Goal: Transaction & Acquisition: Subscribe to service/newsletter

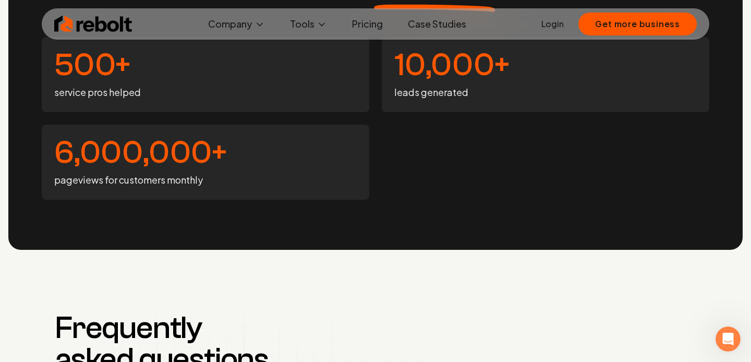
scroll to position [3961, 0]
click at [369, 28] on link "Pricing" at bounding box center [367, 24] width 47 height 21
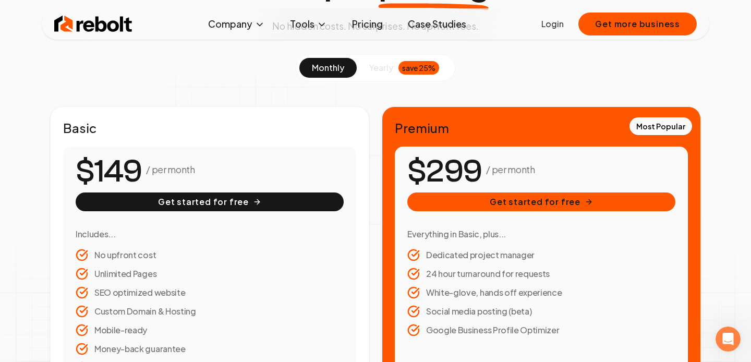
scroll to position [107, 0]
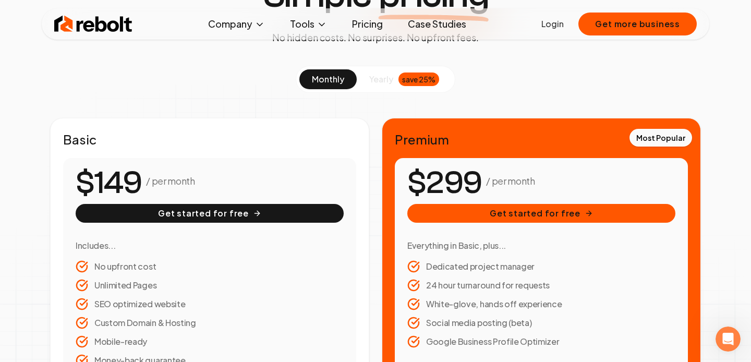
click at [418, 77] on div "save 25%" at bounding box center [418, 79] width 41 height 14
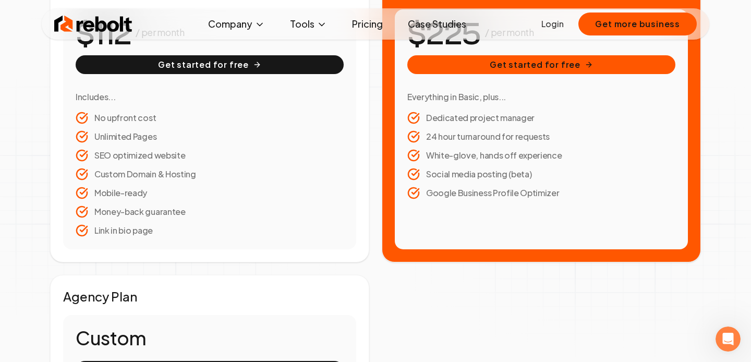
scroll to position [84, 0]
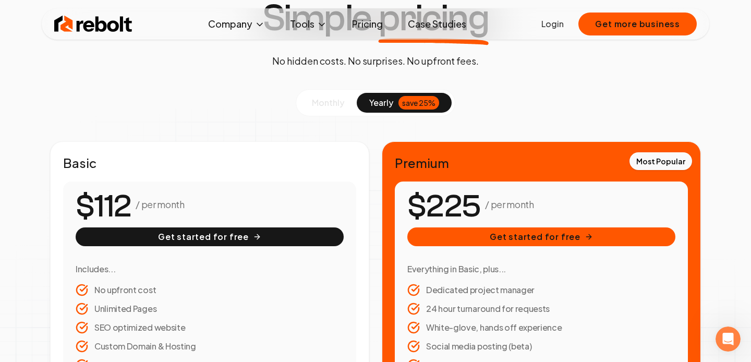
click at [323, 101] on span "monthly" at bounding box center [328, 102] width 32 height 11
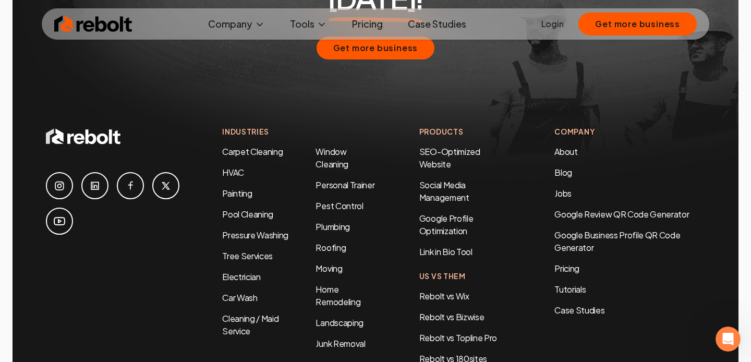
scroll to position [2252, 0]
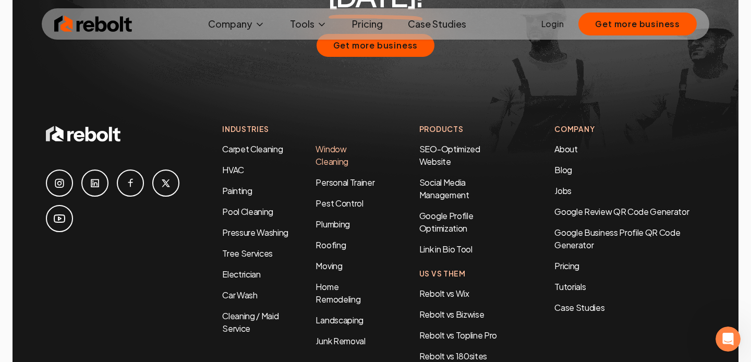
click at [321, 143] on link "Window Cleaning" at bounding box center [331, 154] width 32 height 23
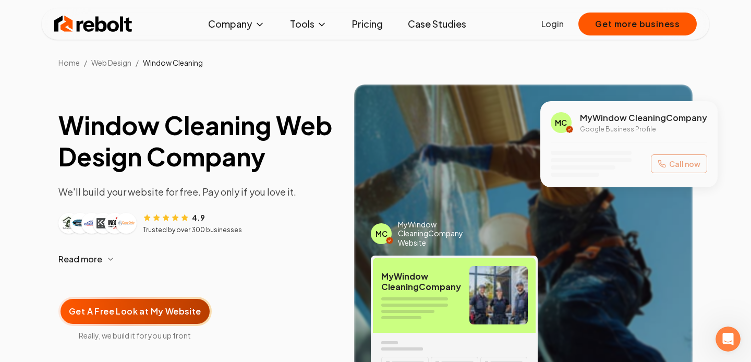
scroll to position [23, 0]
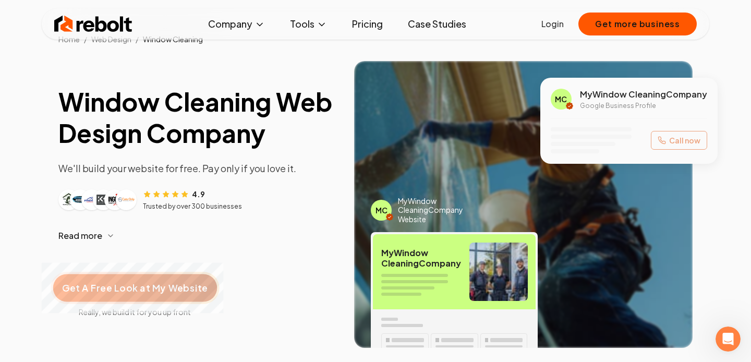
click at [183, 284] on span "Get A Free Look at My Website" at bounding box center [134, 288] width 145 height 14
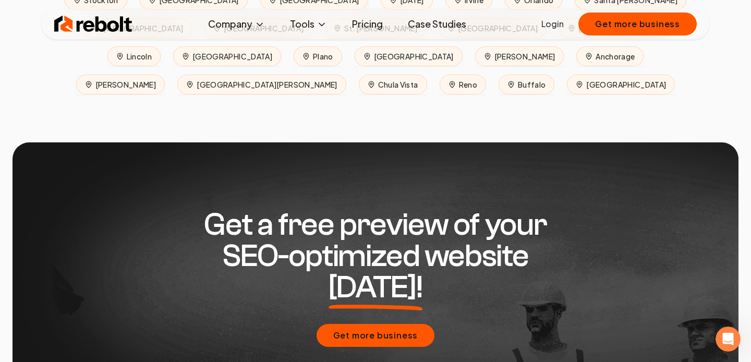
scroll to position [5030, 0]
